Goal: Navigation & Orientation: Find specific page/section

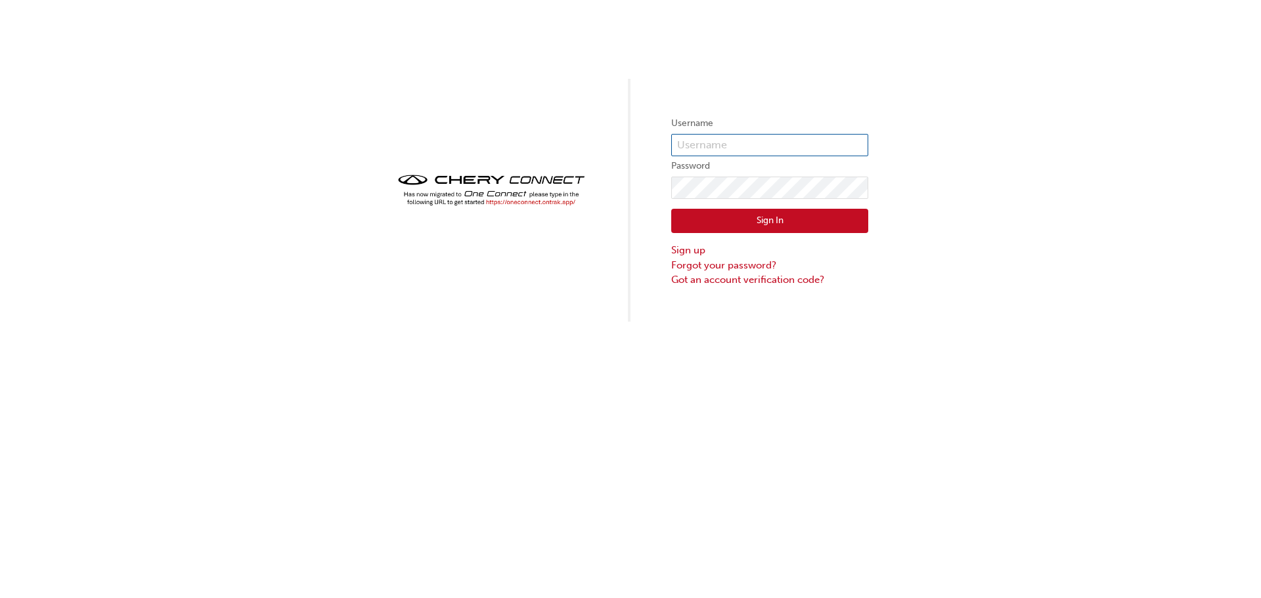
type input "ONE00040"
click at [739, 219] on button "Sign In" at bounding box center [769, 221] width 197 height 25
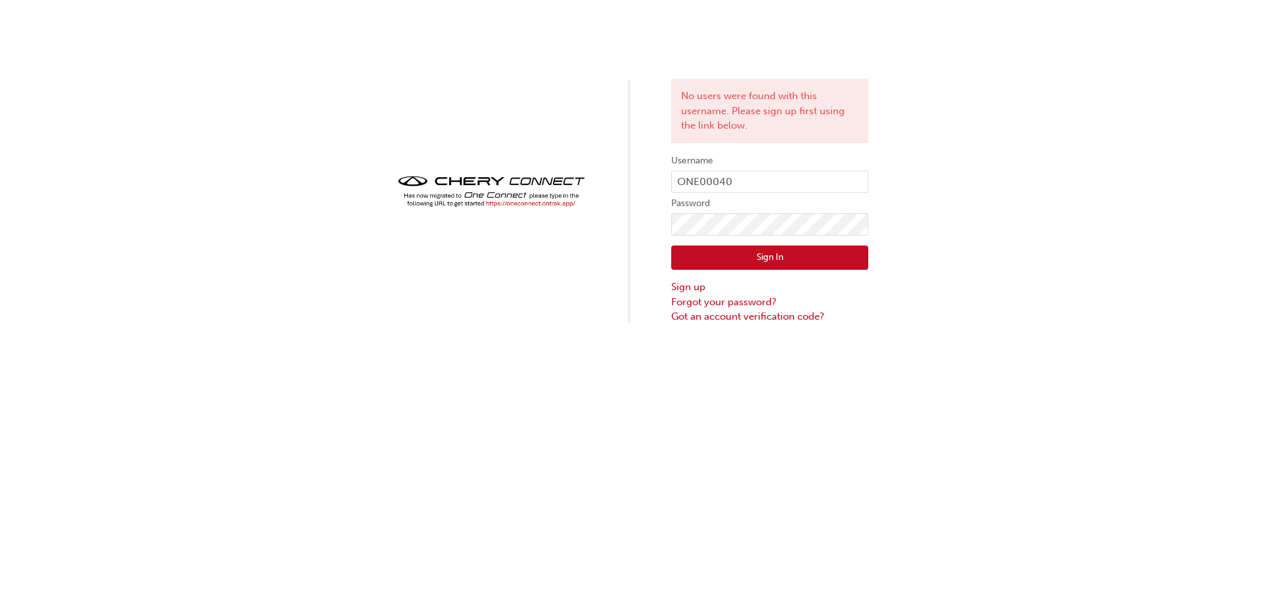
click at [743, 261] on button "Sign In" at bounding box center [769, 258] width 197 height 25
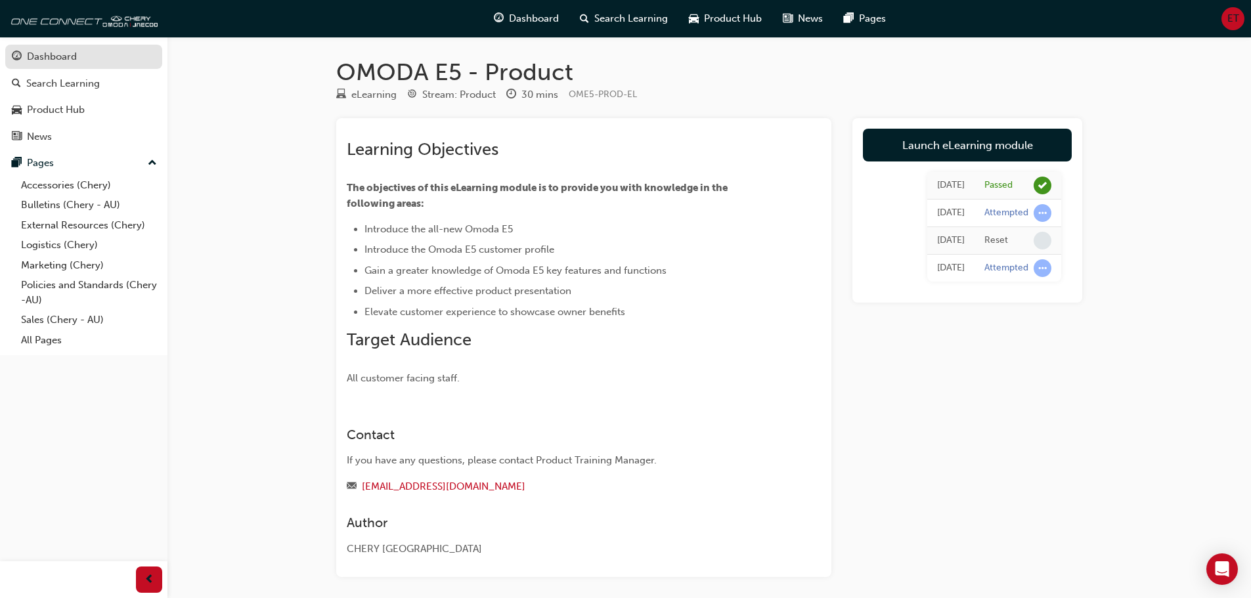
click at [98, 63] on div "Dashboard" at bounding box center [84, 57] width 144 height 16
